Goal: Information Seeking & Learning: Find specific fact

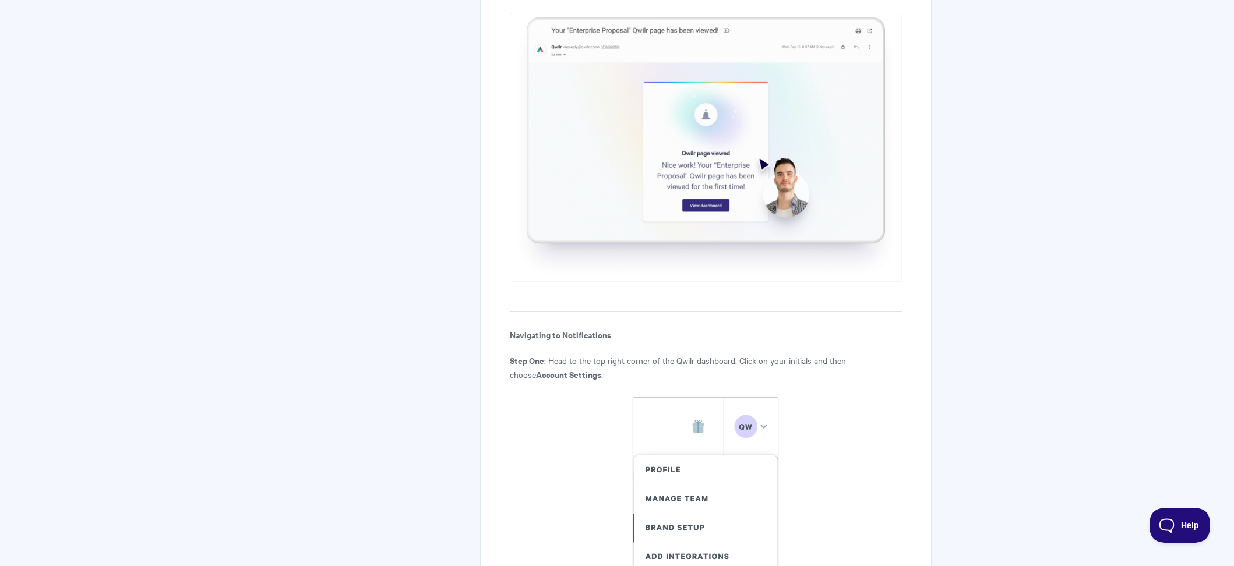
scroll to position [59, 0]
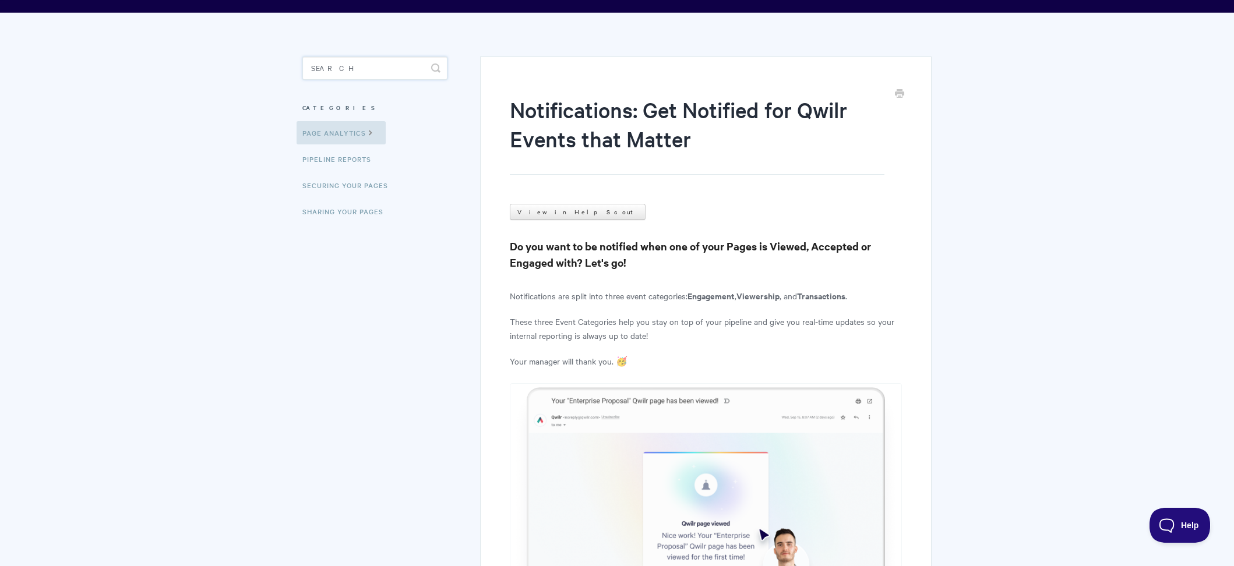
click at [390, 75] on input "Search" at bounding box center [374, 68] width 145 height 23
type input "gst"
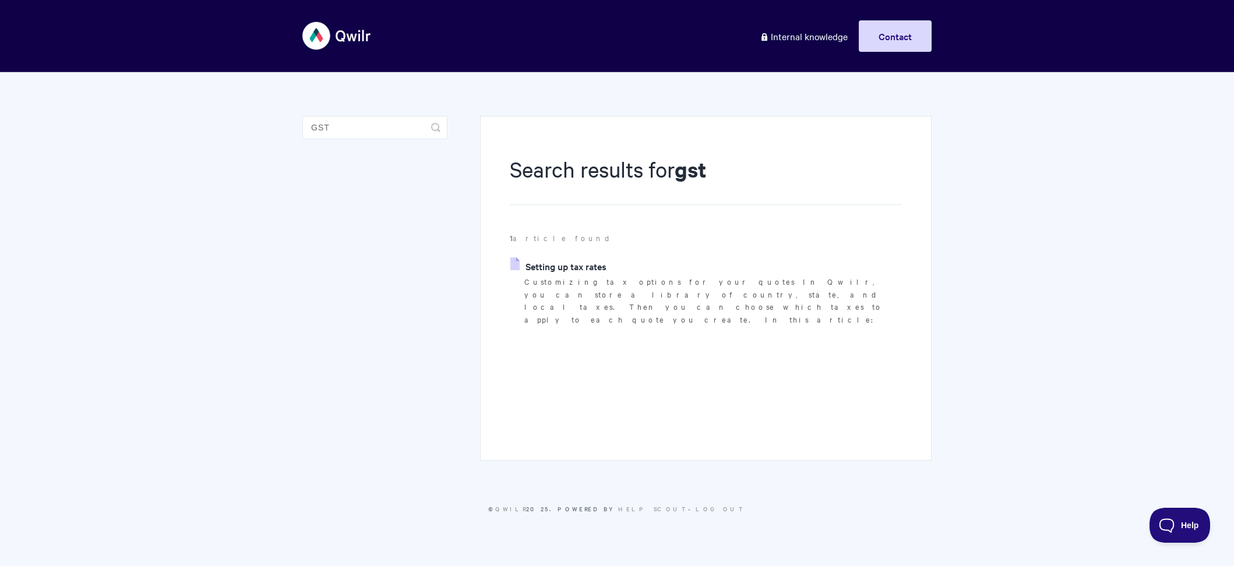
click at [601, 254] on section "Search results for gst 1 article found Setting up tax rates Customizing tax opt…" at bounding box center [706, 240] width 392 height 172
click at [591, 263] on link "Setting up tax rates" at bounding box center [558, 266] width 96 height 17
